Goal: Find specific page/section: Find specific page/section

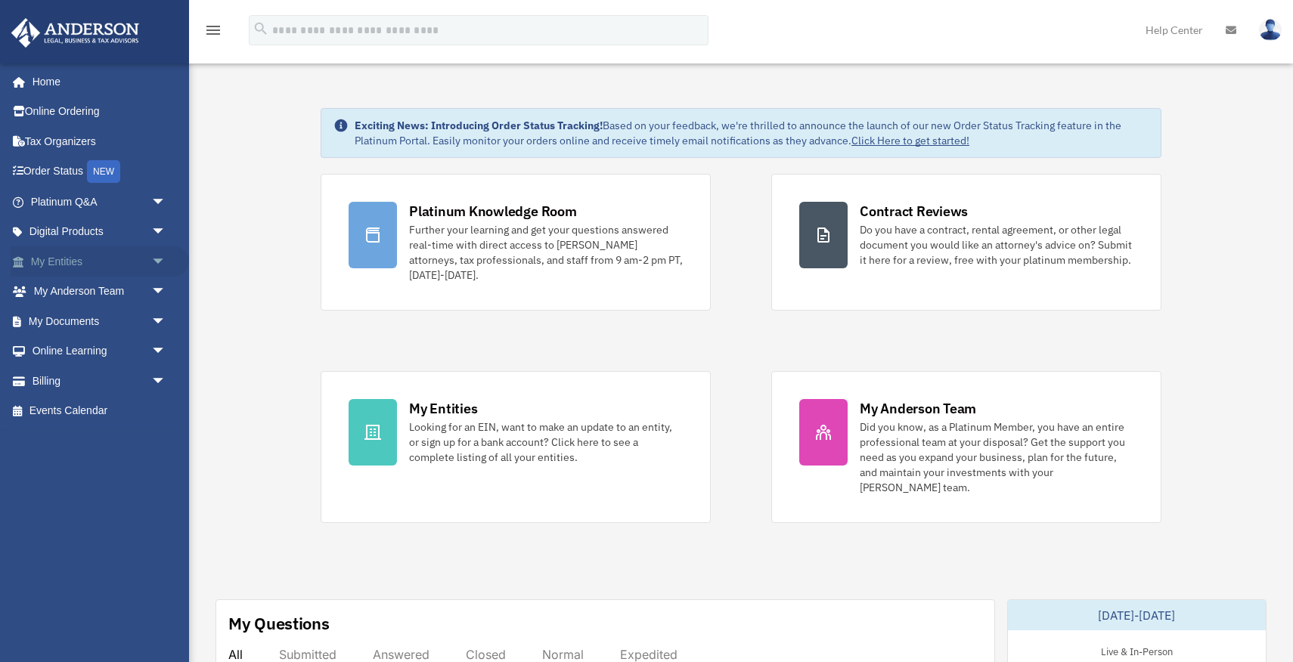
click at [73, 265] on link "My Entities arrow_drop_down" at bounding box center [100, 262] width 178 height 30
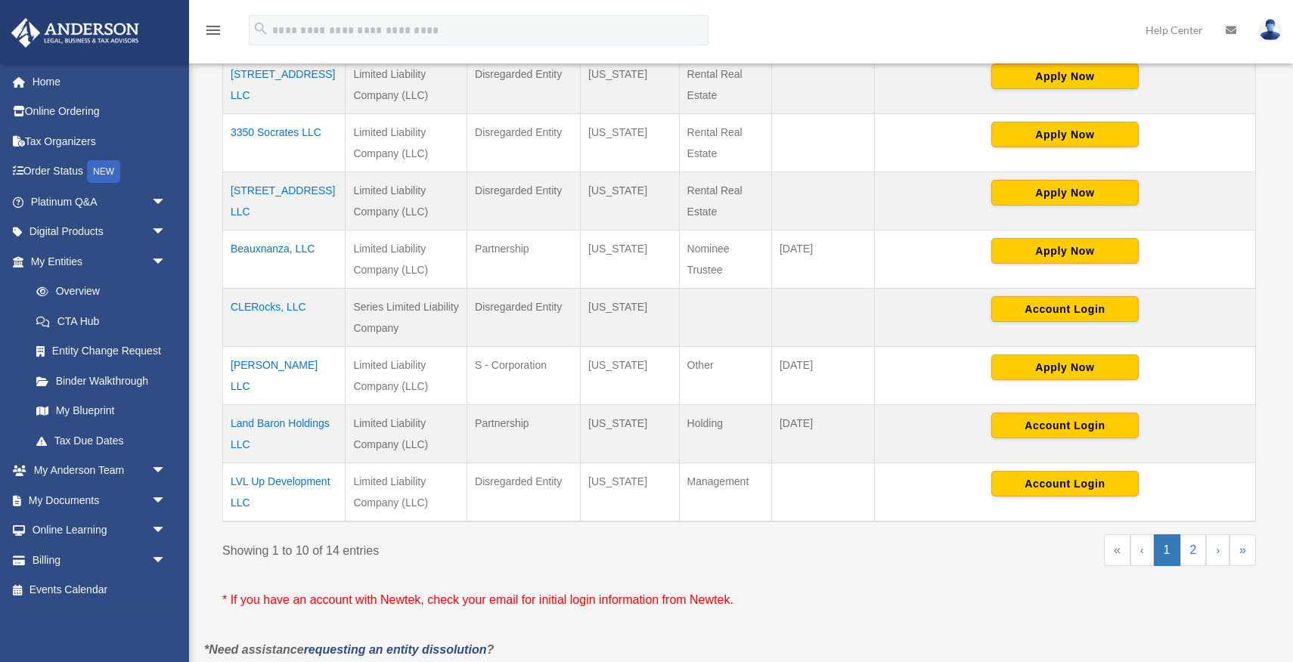
scroll to position [523, 0]
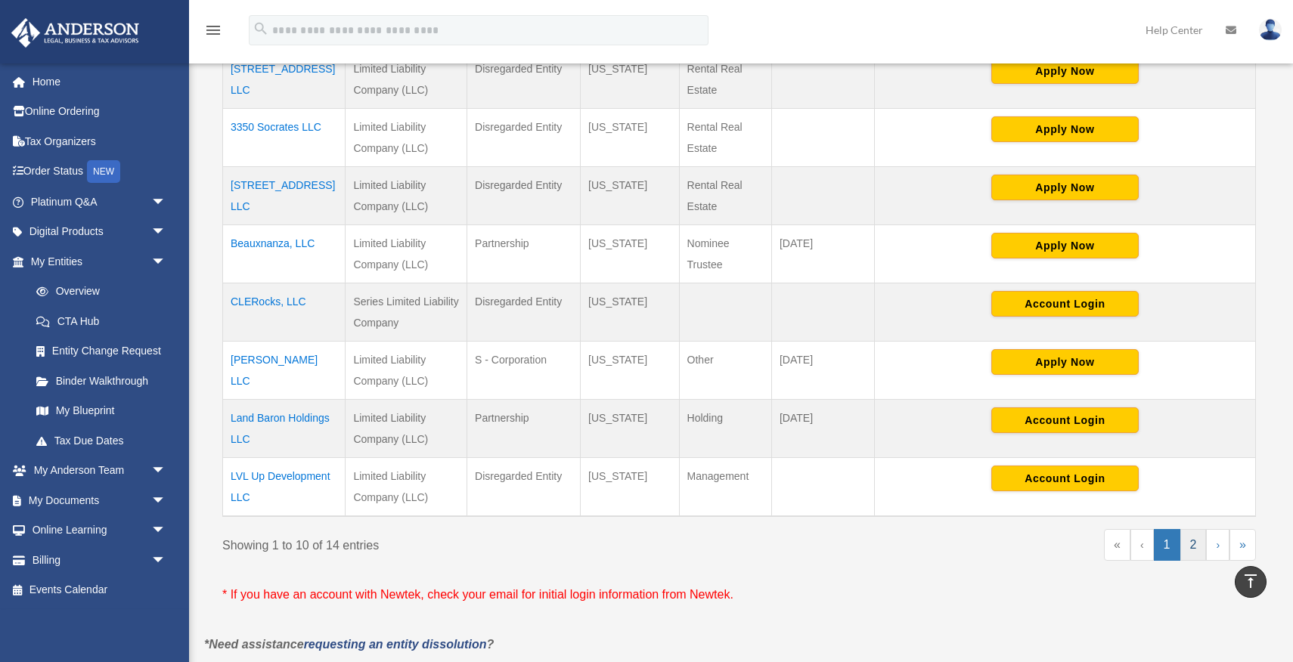
click at [1193, 529] on link "2" at bounding box center [1193, 545] width 26 height 32
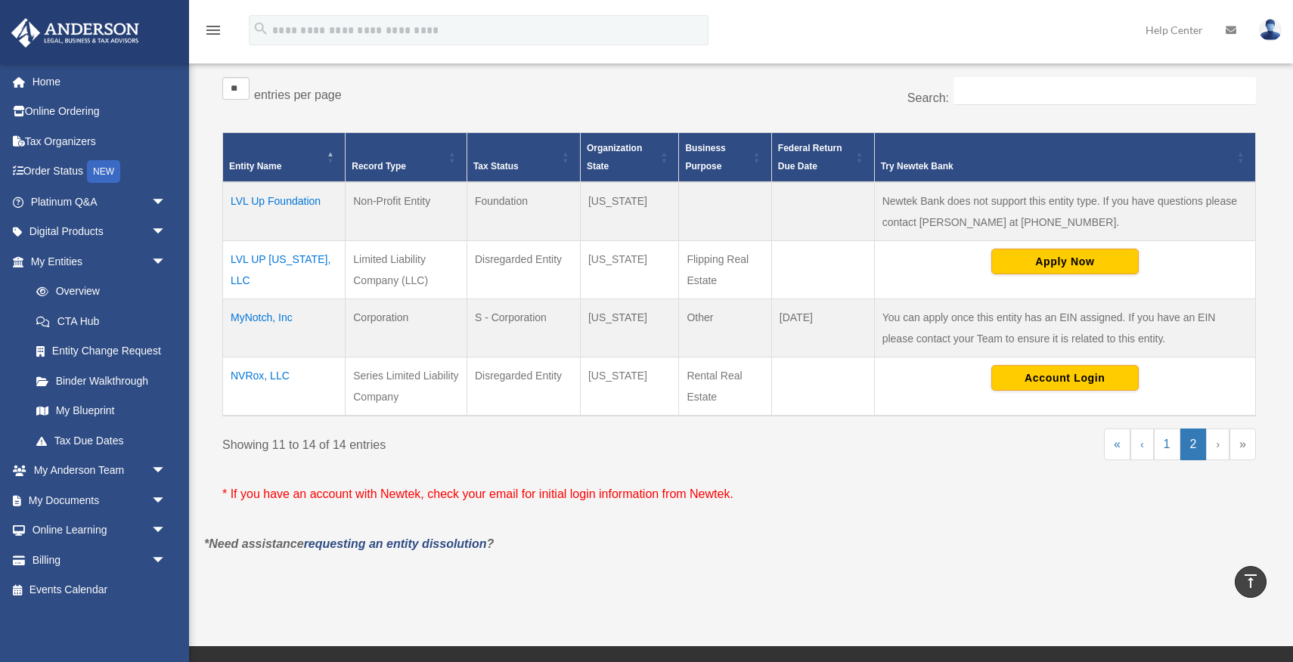
scroll to position [251, 0]
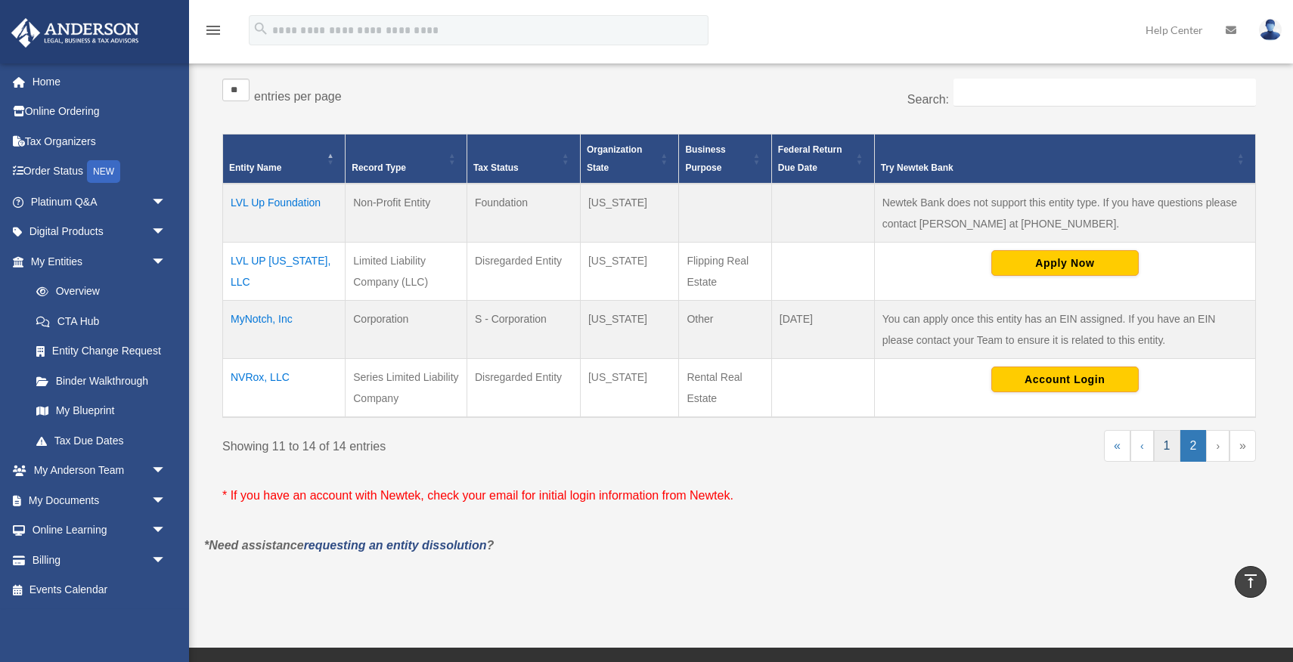
click at [1165, 447] on link "1" at bounding box center [1167, 446] width 26 height 32
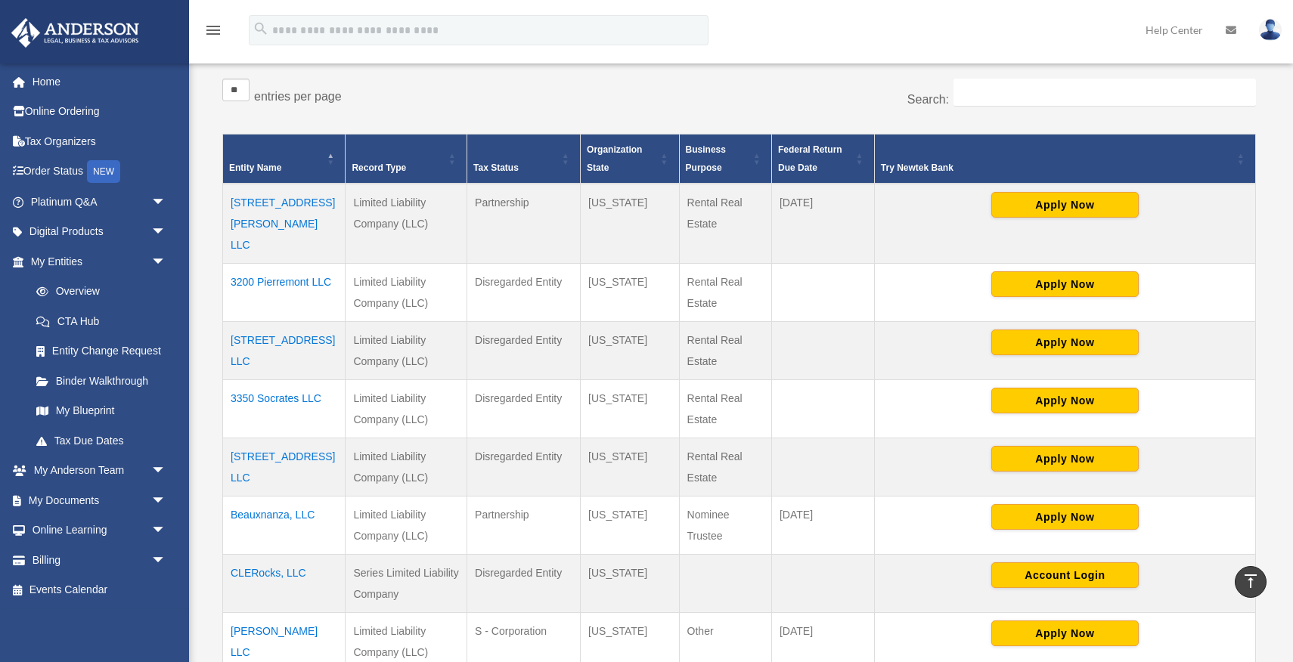
scroll to position [715, 0]
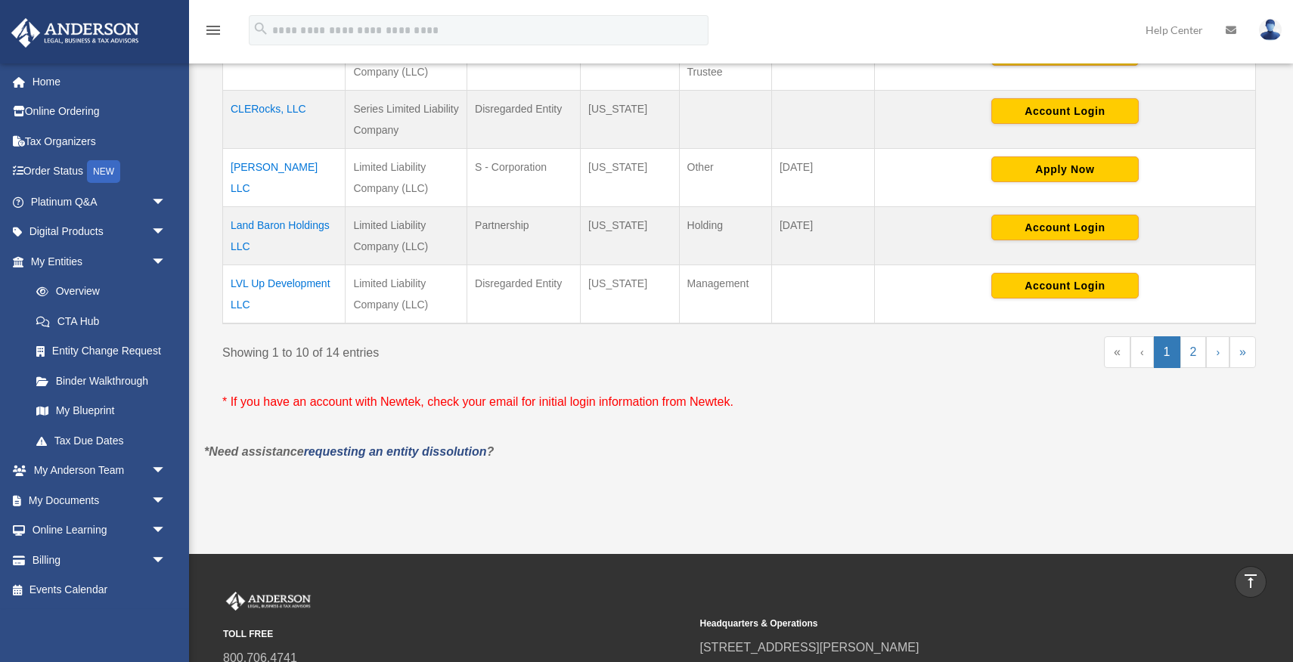
click at [304, 265] on td "LVL Up Development LLC" at bounding box center [284, 294] width 123 height 59
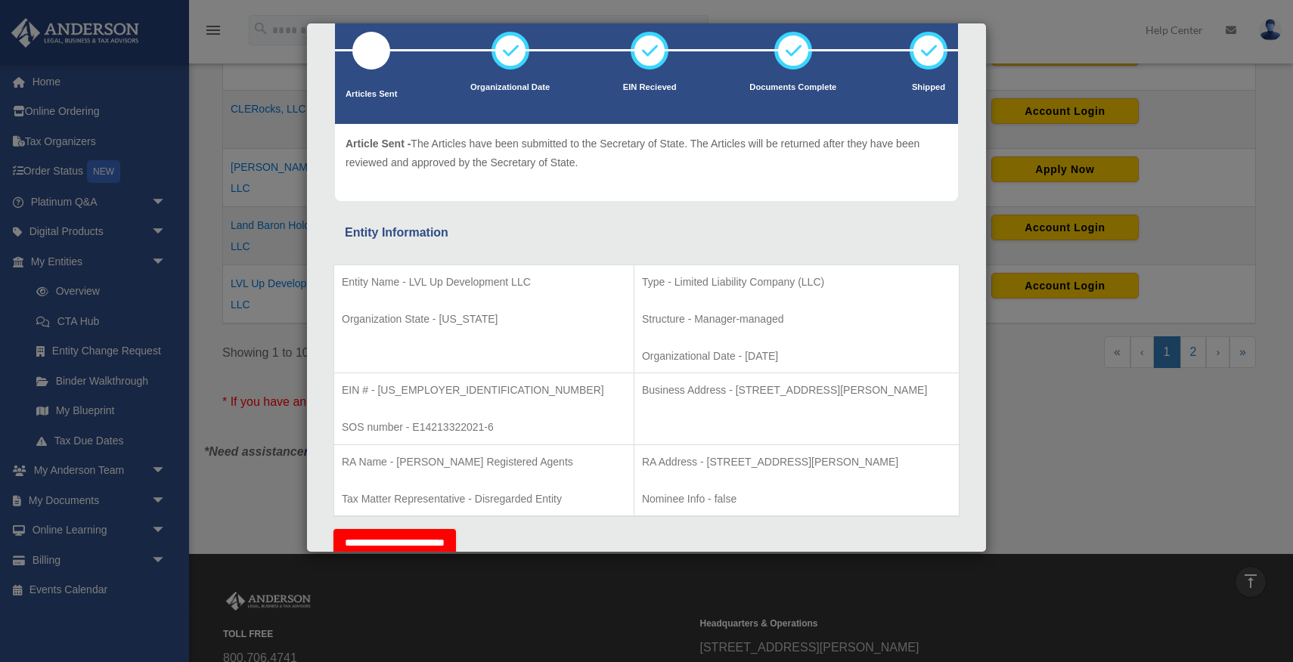
scroll to position [94, 0]
